Goal: Answer question/provide support: Share knowledge or assist other users

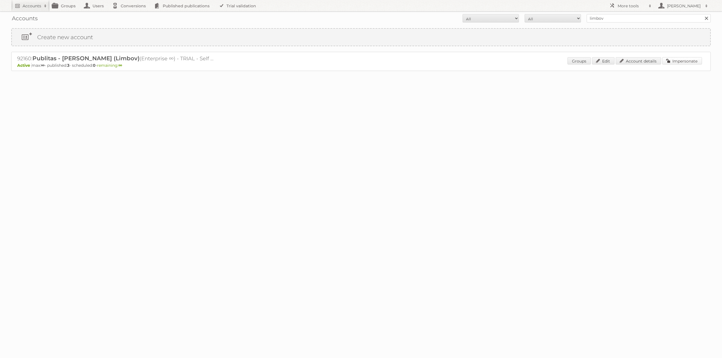
click at [669, 62] on link "Impersonate" at bounding box center [682, 60] width 40 height 7
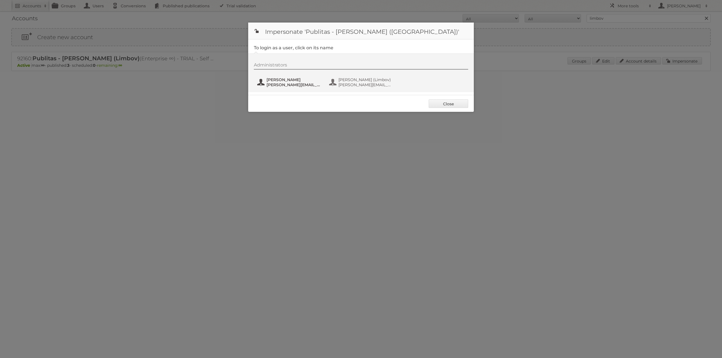
click at [283, 79] on span "[PERSON_NAME]" at bounding box center [293, 79] width 55 height 5
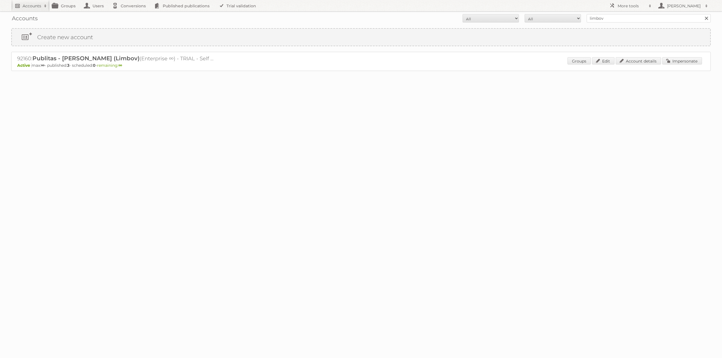
click at [27, 7] on h2 "Accounts" at bounding box center [32, 6] width 19 height 6
paste input"] "96367"
type input"] "96367"
click at [130, 14] on input "Search" at bounding box center [134, 18] width 8 height 8
click at [617, 19] on input "96367" at bounding box center [648, 18] width 124 height 8
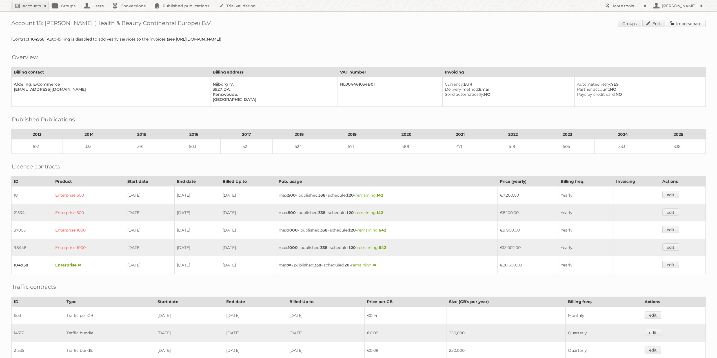
click at [680, 25] on link "Impersonate" at bounding box center [686, 23] width 40 height 7
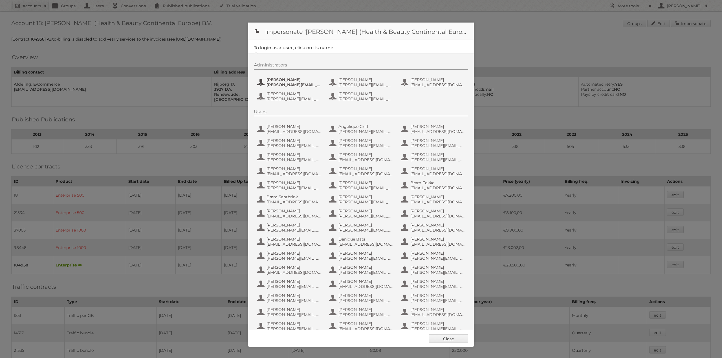
click at [303, 82] on span "Etienne Nauta" at bounding box center [293, 79] width 55 height 5
